Goal: Information Seeking & Learning: Check status

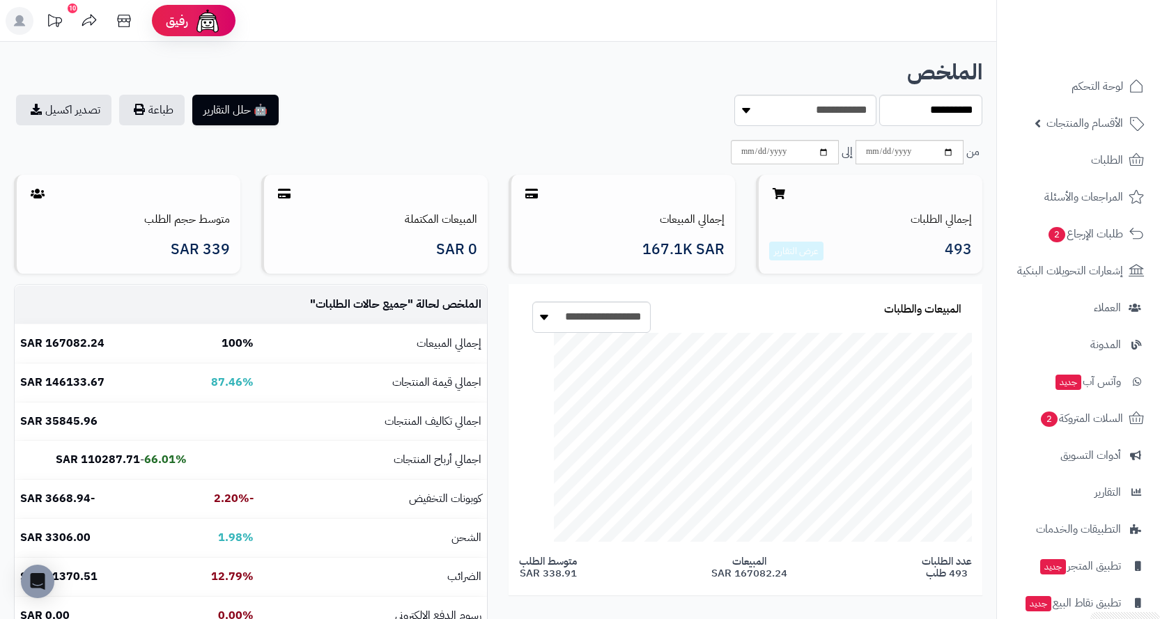
click at [940, 246] on h3 "493 عرض التقارير" at bounding box center [870, 252] width 203 height 20
click at [943, 246] on h3 "493 عرض التقارير" at bounding box center [870, 252] width 203 height 20
click at [957, 249] on span "493" at bounding box center [958, 252] width 27 height 20
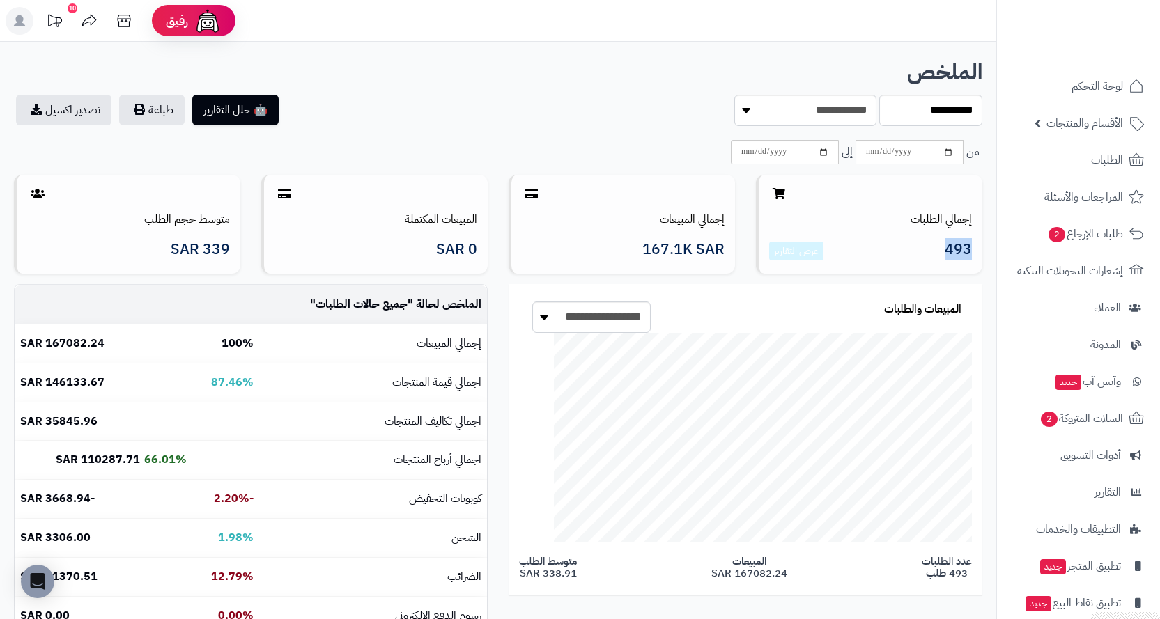
copy span "493"
click at [664, 247] on span "167.1K SAR" at bounding box center [683, 250] width 82 height 16
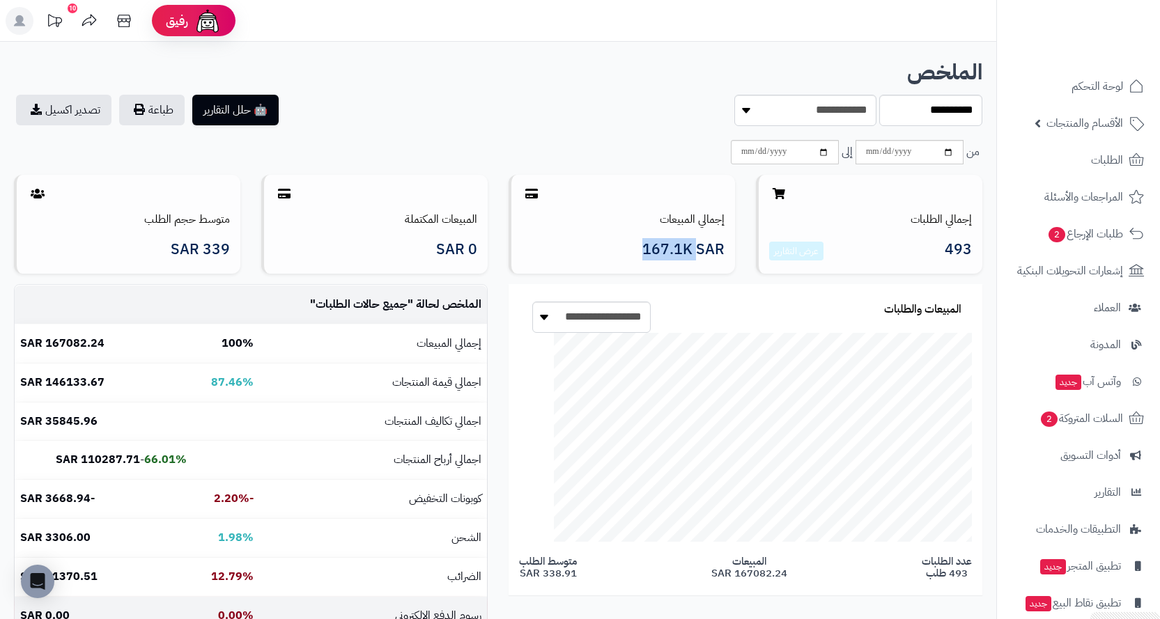
copy span "167.1K"
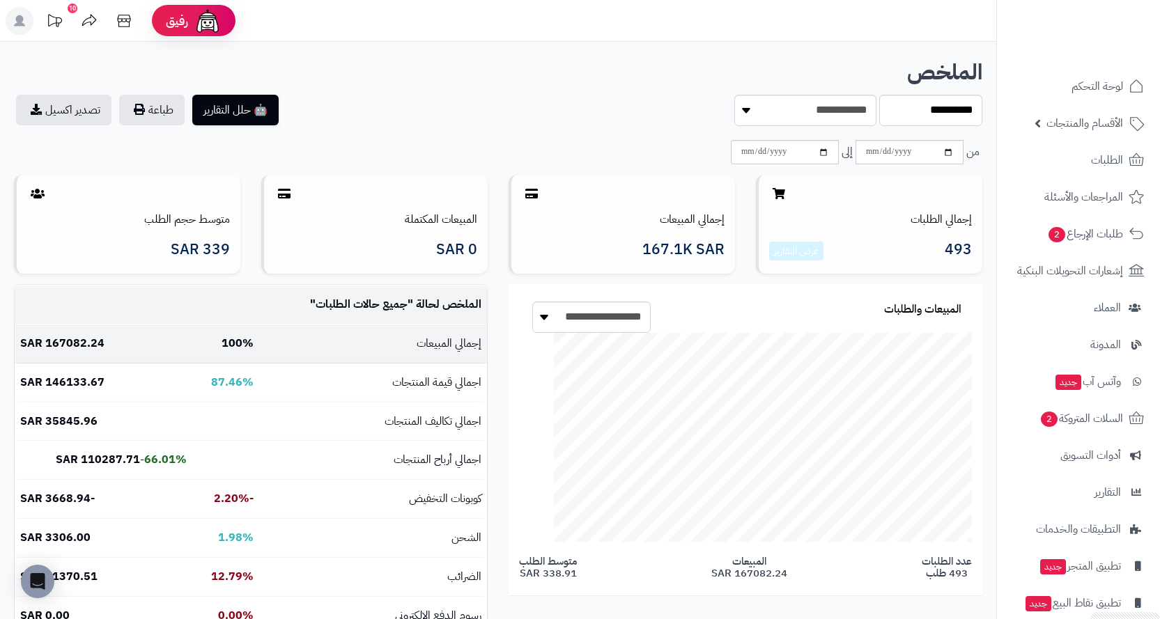
click at [56, 337] on b "167082.24 SAR" at bounding box center [62, 343] width 84 height 17
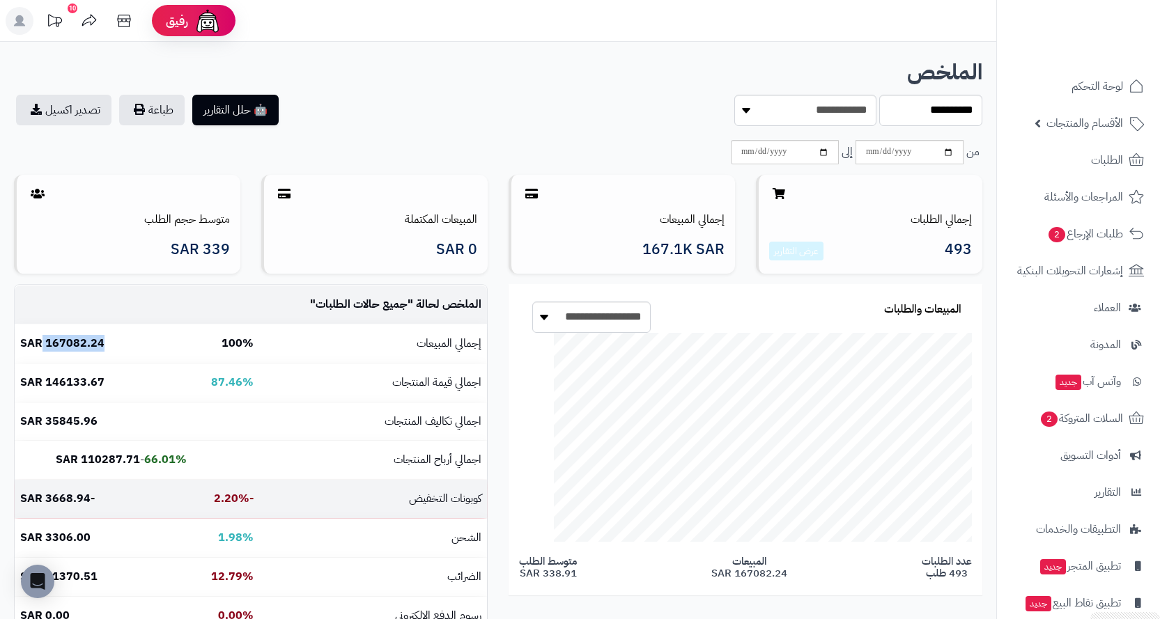
copy b "167082.24"
